Goal: Task Accomplishment & Management: Use online tool/utility

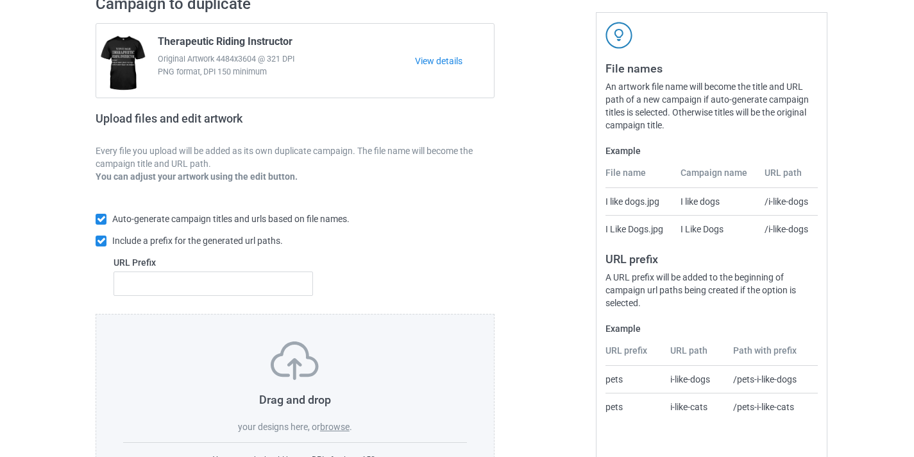
scroll to position [168, 0]
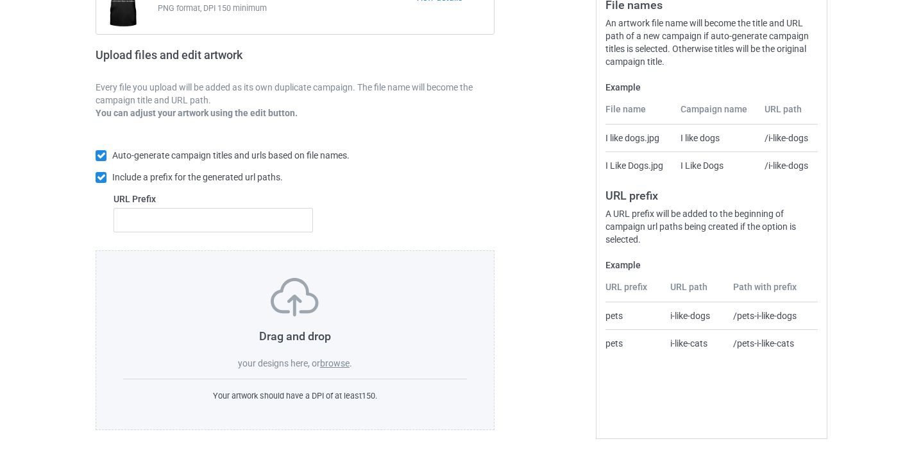
click at [341, 360] on label "browse" at bounding box center [335, 363] width 30 height 10
click at [0, 0] on input "browse" at bounding box center [0, 0] width 0 height 0
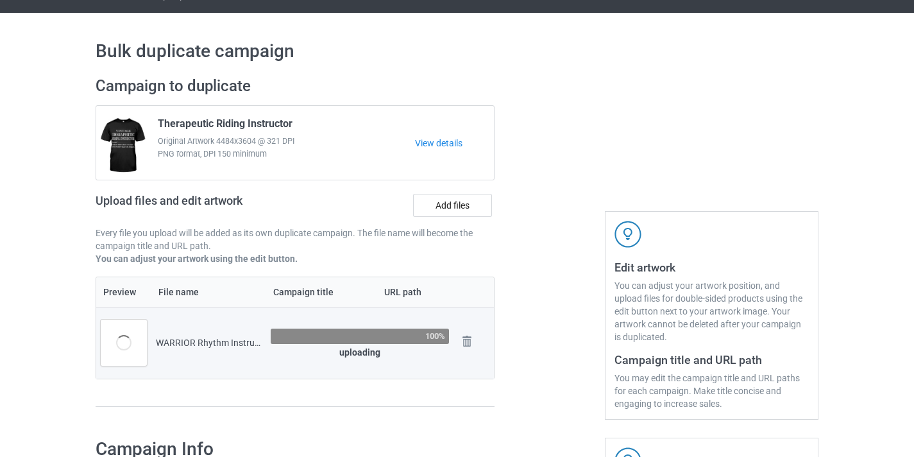
scroll to position [191, 0]
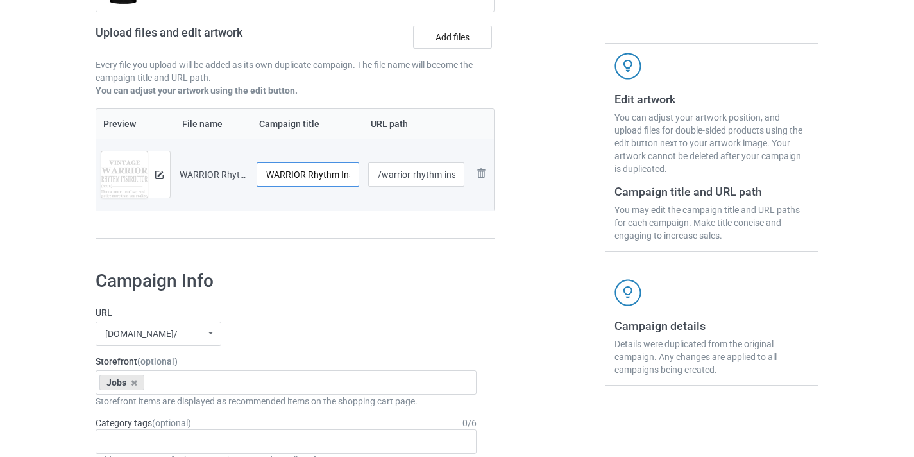
click at [336, 176] on input "WARRIOR Rhythm Instructor-VinNew" at bounding box center [308, 174] width 103 height 24
drag, startPoint x: 336, startPoint y: 176, endPoint x: 376, endPoint y: 177, distance: 39.8
click at [376, 177] on tr "Preview and edit artwork WARRIOR Rhythm Instructor-VinNew.png WARRIOR Rhythm In…" at bounding box center [295, 175] width 398 height 72
click at [332, 177] on input "WARRIOR Rhythm Instructor-VinNew" at bounding box center [308, 174] width 103 height 24
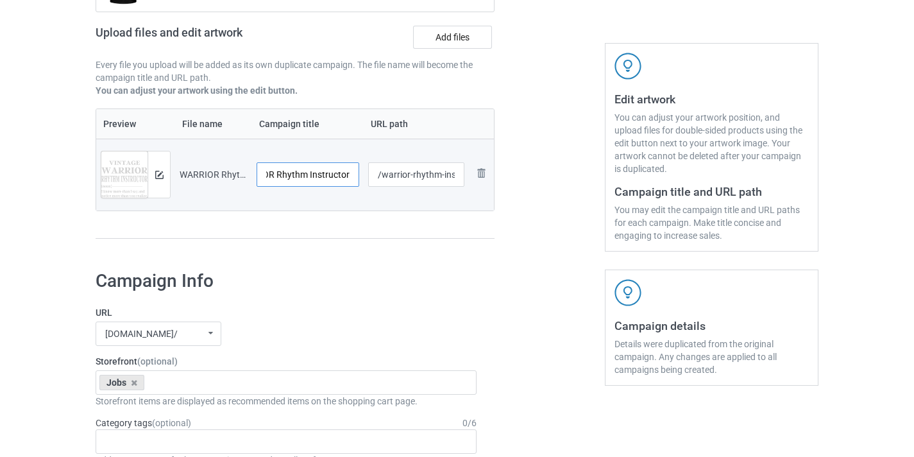
scroll to position [0, 31]
type input "WARRIOR Rhythm Instructor"
click at [419, 175] on input "/warrior-rhythm-instructor-[PERSON_NAME]" at bounding box center [416, 174] width 97 height 24
drag, startPoint x: 419, startPoint y: 175, endPoint x: 463, endPoint y: 177, distance: 44.3
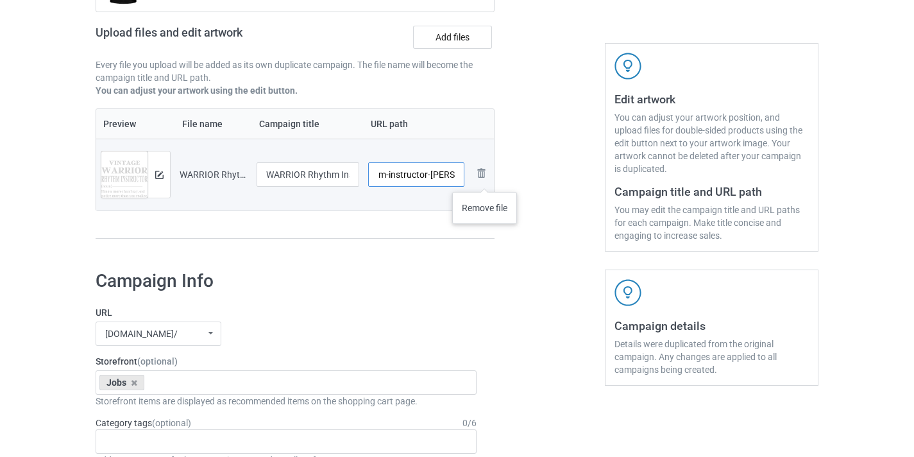
click at [486, 179] on tr "Preview and edit artwork WARRIOR Rhythm Instructor-VinNew.png WARRIOR Rhythm In…" at bounding box center [295, 175] width 398 height 72
click at [439, 172] on input "/warrior-rhythm-instructor-[PERSON_NAME]" at bounding box center [416, 174] width 97 height 24
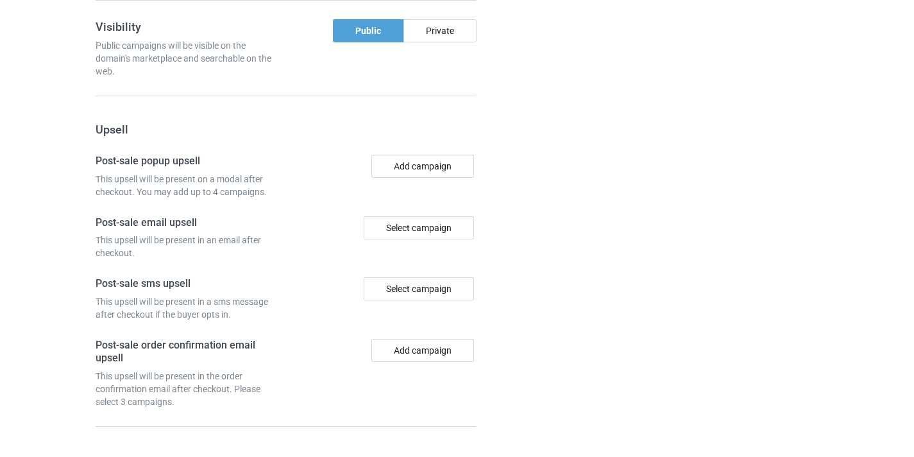
scroll to position [1189, 0]
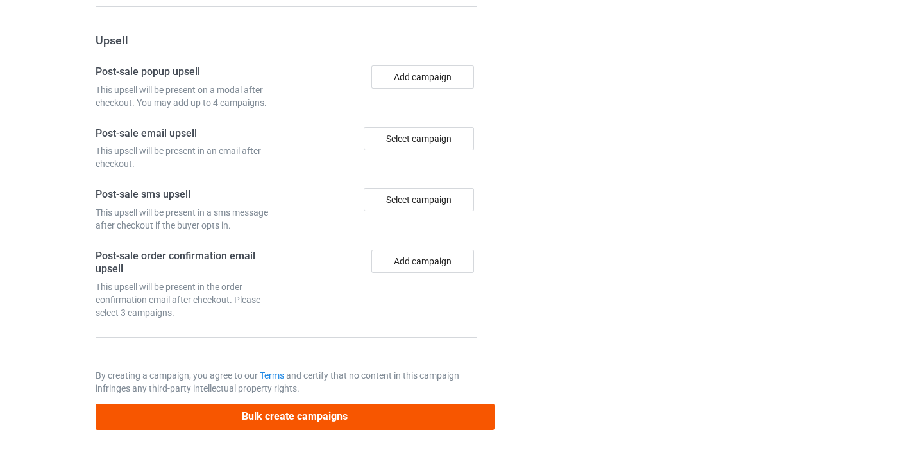
type input "/warrior-rhythm-instructor8"
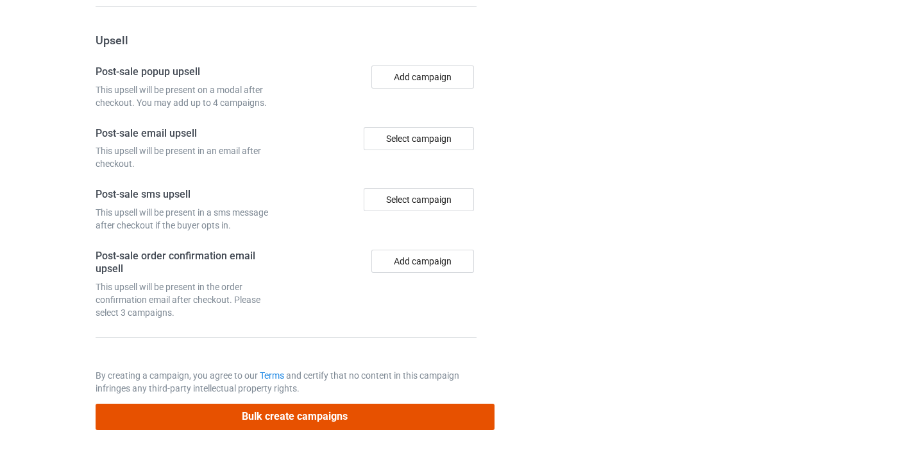
click at [386, 422] on button "Bulk create campaigns" at bounding box center [295, 417] width 399 height 26
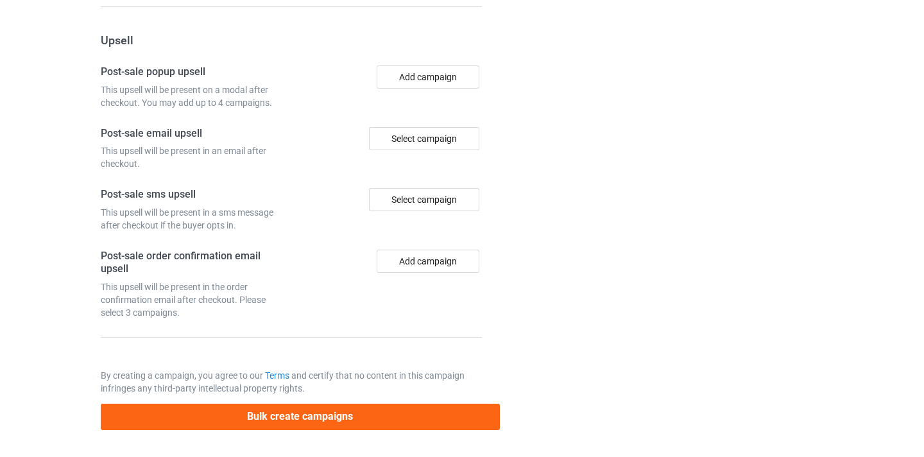
scroll to position [0, 0]
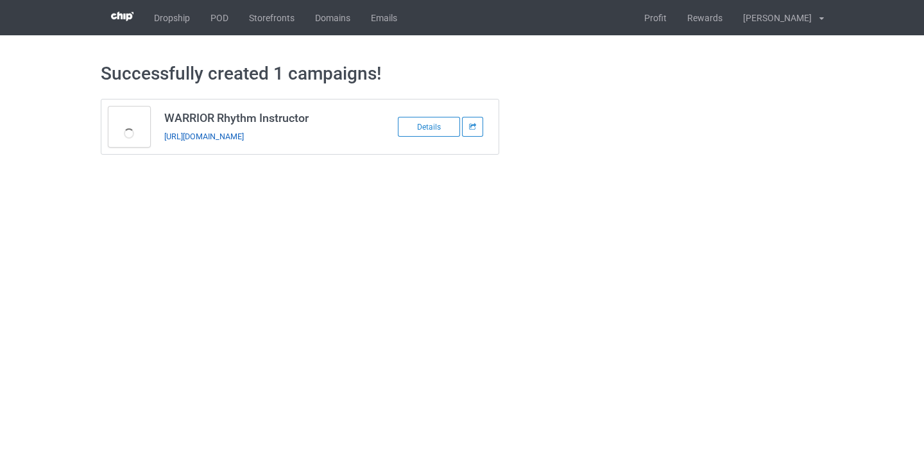
click at [244, 140] on link "[URL][DOMAIN_NAME]" at bounding box center [204, 137] width 80 height 10
